Goal: Ask a question: Seek information or help from site administrators or community

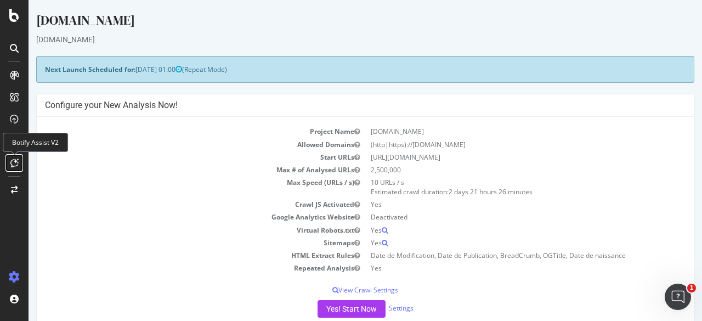
click at [10, 162] on icon at bounding box center [14, 162] width 8 height 9
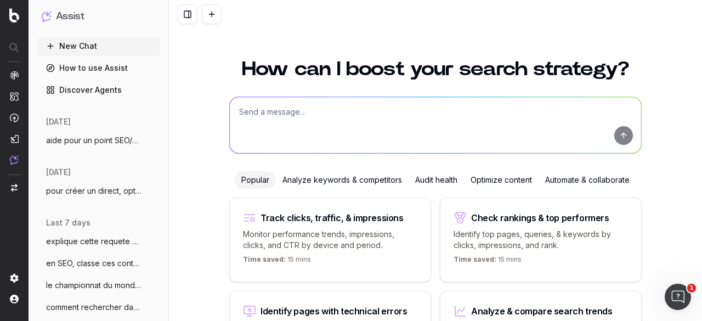
scroll to position [95, 0]
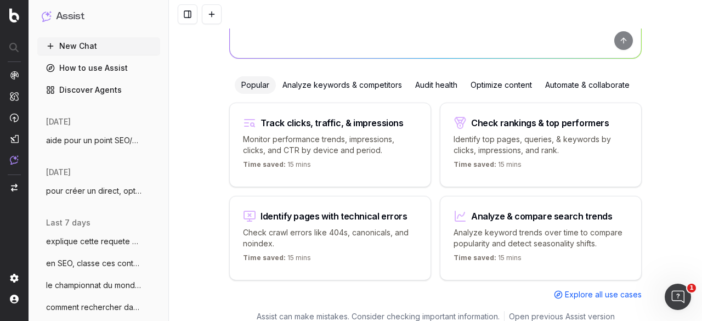
click at [86, 141] on span "aide pour un point SEO/Data, on va trait" at bounding box center [94, 140] width 96 height 11
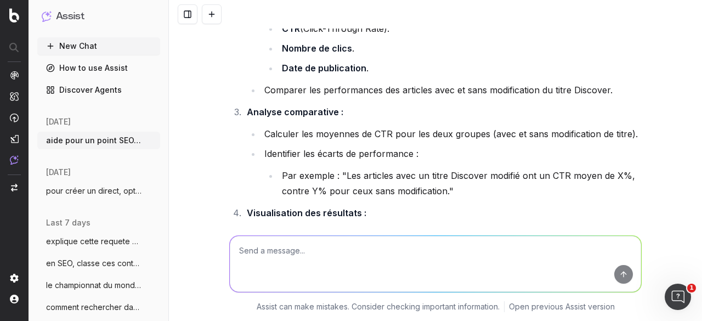
scroll to position [479, 0]
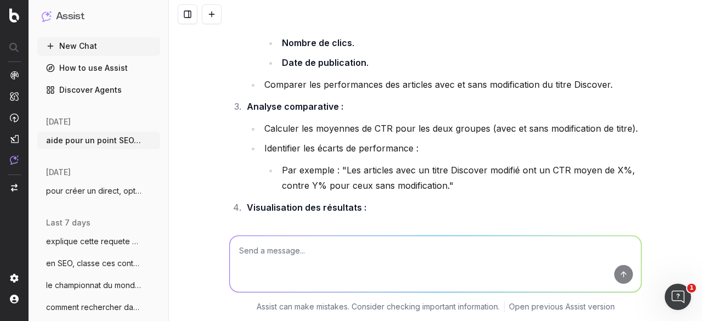
click at [88, 192] on span "pour créer un direct, optimise le SEO po" at bounding box center [94, 190] width 96 height 11
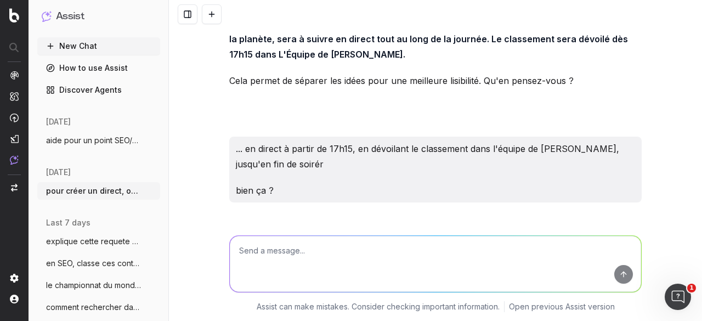
scroll to position [2979, 0]
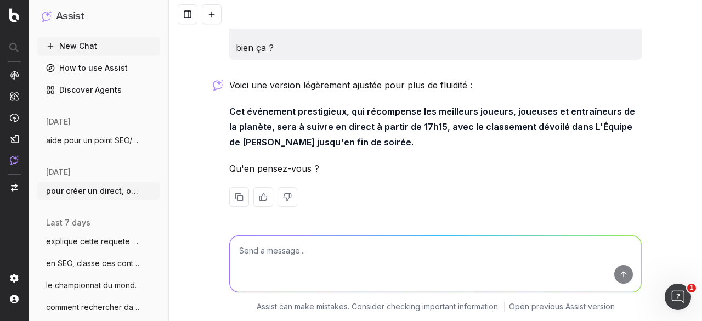
click at [274, 245] on textarea at bounding box center [435, 264] width 411 height 56
paste textarea "Voici un direct commente sur [DOMAIN_NAME], on va le créer avec le statut à ven…"
type textarea "lore ips d sitame con adipisc el seddoe tem in utlab e : Dolor ma aliqua enimad…"
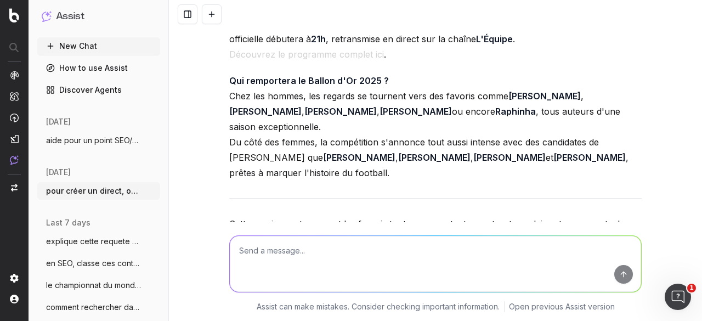
scroll to position [3538, 0]
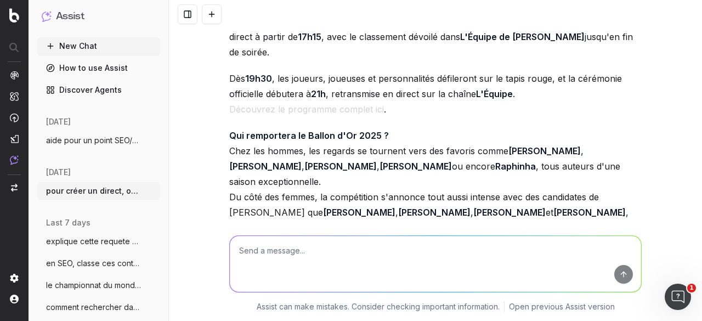
click at [282, 252] on textarea at bounding box center [435, 264] width 411 height 56
type textarea "en bcp plus court en une phrase"
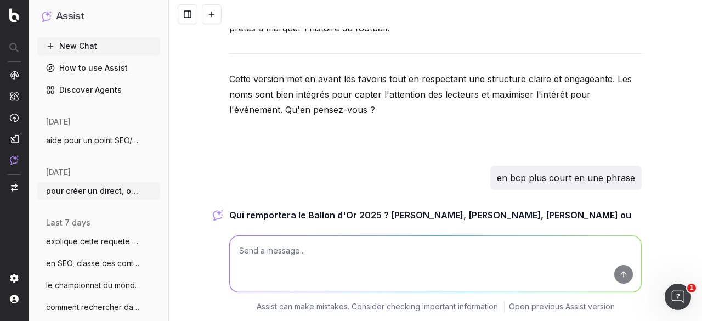
scroll to position [3760, 0]
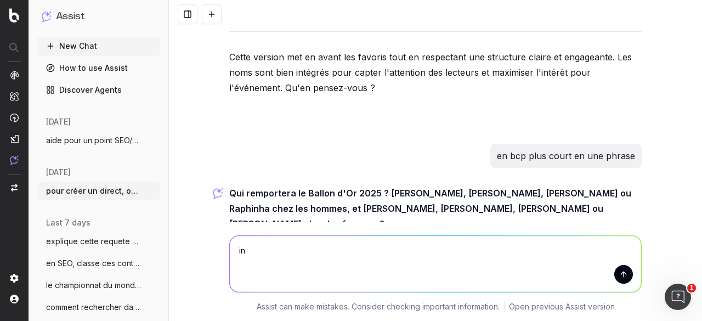
type textarea "i"
click at [236, 251] on textarea "Qui de ... et incite aussi peut etre à d'autres joueurs" at bounding box center [435, 264] width 411 height 56
type textarea "oublie les femmes, Qui de ... et incite aussi peut etre à d'autres joueurs"
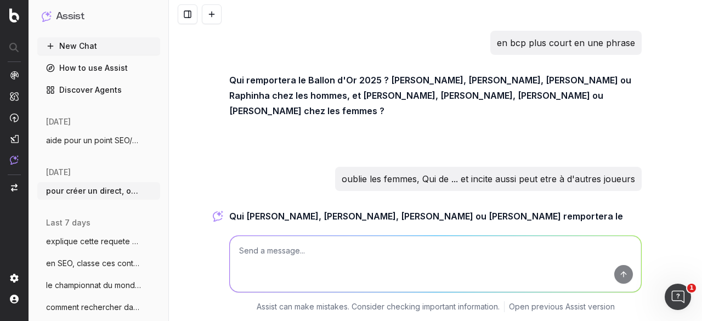
scroll to position [3889, 0]
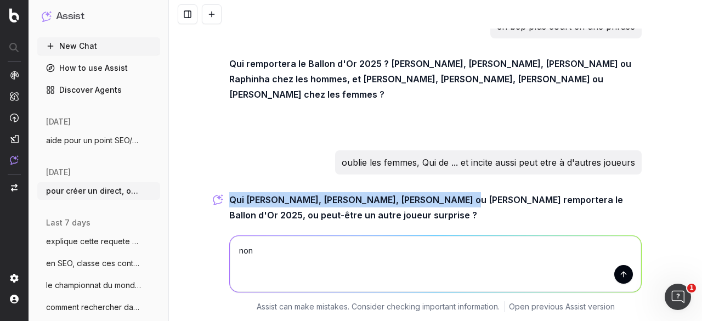
drag, startPoint x: 226, startPoint y: 150, endPoint x: 450, endPoint y: 145, distance: 223.7
click at [450, 194] on strong "Qui [PERSON_NAME], [PERSON_NAME], [PERSON_NAME] ou [PERSON_NAME] remportera le …" at bounding box center [427, 207] width 396 height 26
copy strong "Qui [PERSON_NAME], [PERSON_NAME], [PERSON_NAME] ou [PERSON_NAME]"
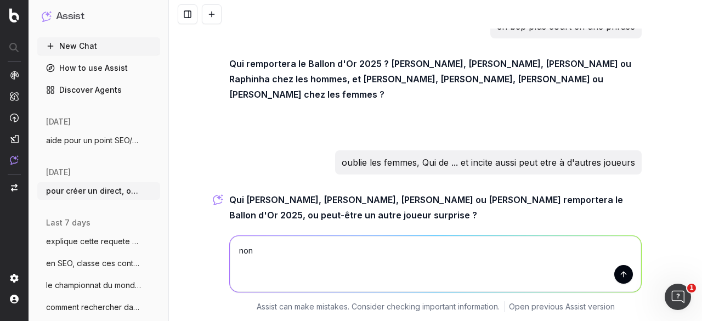
click at [320, 246] on textarea "non" at bounding box center [435, 264] width 411 height 56
paste textarea "Qui [PERSON_NAME], [PERSON_NAME], [PERSON_NAME] ou [PERSON_NAME]"
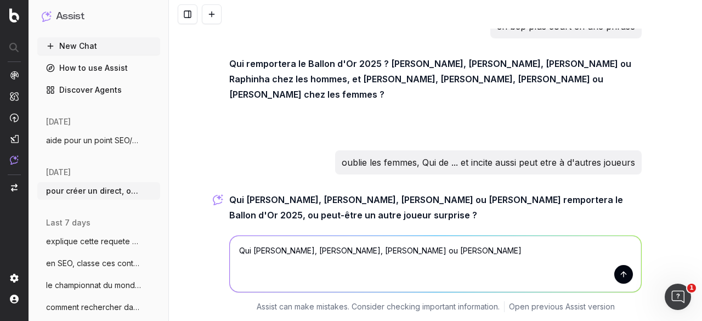
click at [387, 247] on textarea "Qui [PERSON_NAME], [PERSON_NAME], [PERSON_NAME] ou [PERSON_NAME]" at bounding box center [435, 264] width 411 height 56
drag, startPoint x: 387, startPoint y: 247, endPoint x: 408, endPoint y: 257, distance: 23.1
click at [390, 247] on textarea "Qui [PERSON_NAME], [PERSON_NAME], [PERSON_NAME] ou [PERSON_NAME]" at bounding box center [435, 264] width 411 height 56
click at [431, 251] on textarea "Qui [PERSON_NAME], [PERSON_NAME], [PERSON_NAME], [PERSON_NAME]" at bounding box center [435, 264] width 411 height 56
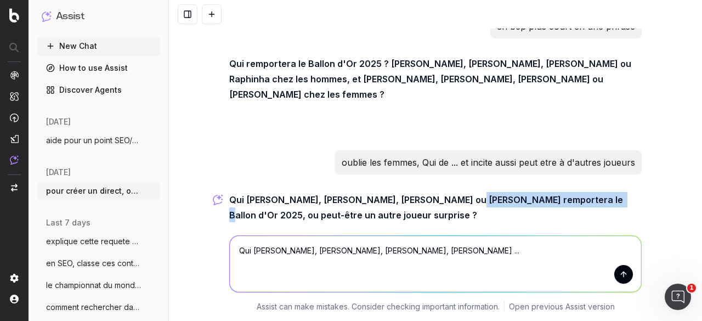
drag, startPoint x: 452, startPoint y: 152, endPoint x: 582, endPoint y: 143, distance: 129.7
click at [582, 192] on p "Qui [PERSON_NAME], [PERSON_NAME], [PERSON_NAME] ou [PERSON_NAME] remportera le …" at bounding box center [435, 207] width 412 height 31
copy strong "remportera le Ballon d'Or 2025"
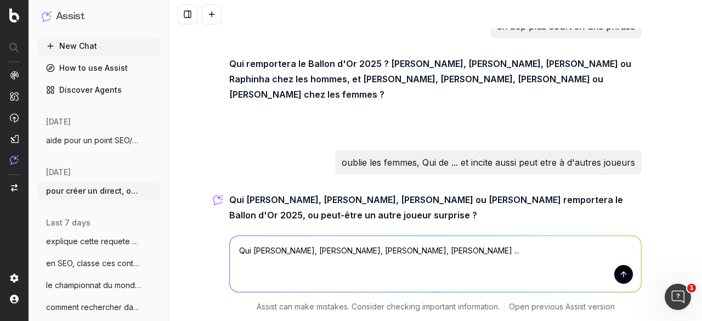
click at [446, 250] on textarea "Qui [PERSON_NAME], [PERSON_NAME], [PERSON_NAME], [PERSON_NAME] ..." at bounding box center [435, 264] width 411 height 56
paste textarea "remportera le Ballon d'Or 2025"
type textarea "Qui [PERSON_NAME], [PERSON_NAME], [PERSON_NAME], [PERSON_NAME] ...remportera le…"
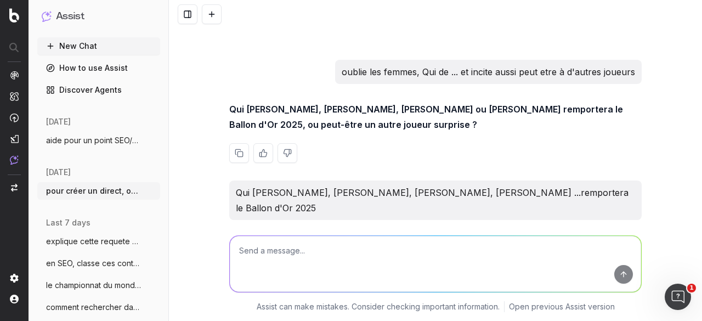
scroll to position [3994, 0]
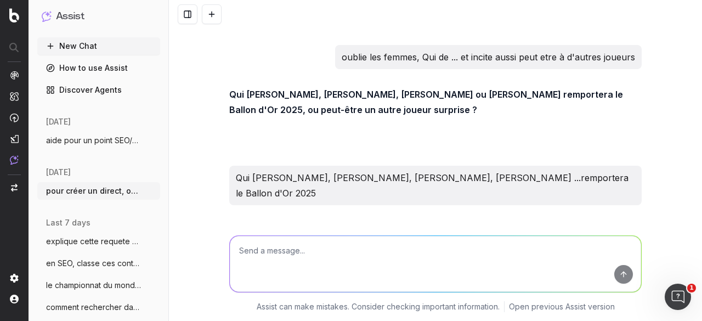
drag, startPoint x: 226, startPoint y: 164, endPoint x: 590, endPoint y: 168, distance: 364.1
click at [590, 223] on p "Qui [PERSON_NAME], [PERSON_NAME], [PERSON_NAME], [PERSON_NAME]... remportera le…" at bounding box center [435, 238] width 412 height 31
copy strong "Qui [PERSON_NAME], [PERSON_NAME], [PERSON_NAME], [PERSON_NAME]... remportera le…"
